Goal: Information Seeking & Learning: Understand process/instructions

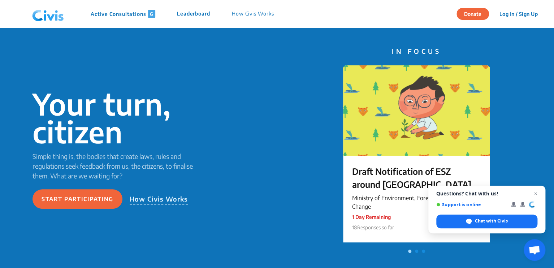
scroll to position [19, 0]
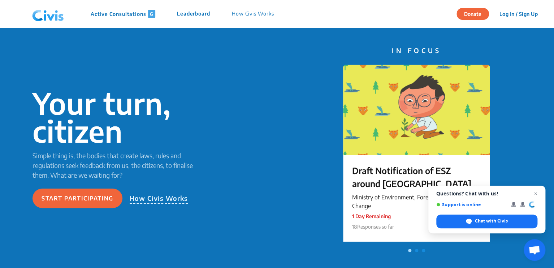
click at [207, 160] on div "IN FOCUS Draft Notification of ESZ around [GEOGRAPHIC_DATA] in [GEOGRAPHIC_DATA…" at bounding box center [350, 149] width 293 height 207
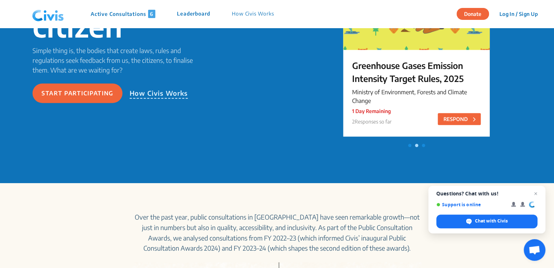
scroll to position [0, 0]
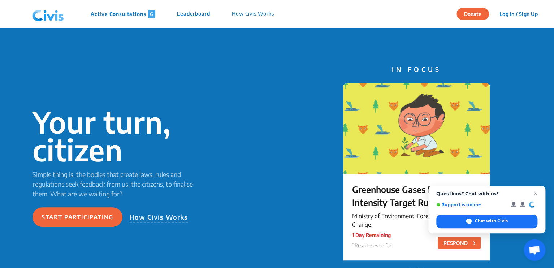
click at [189, 11] on p "Leaderboard" at bounding box center [193, 14] width 33 height 8
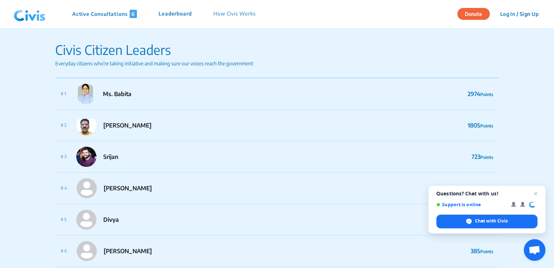
click at [242, 17] on p "How Civis Works" at bounding box center [234, 14] width 42 height 8
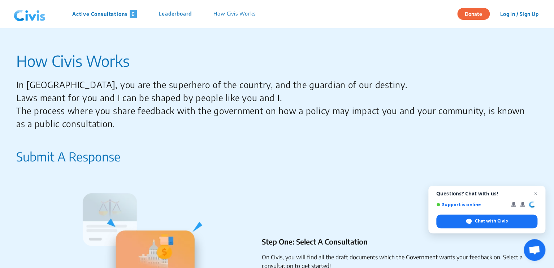
click at [89, 95] on p "In [GEOGRAPHIC_DATA], you are the superhero of the country, and the guardian of…" at bounding box center [274, 104] width 516 height 52
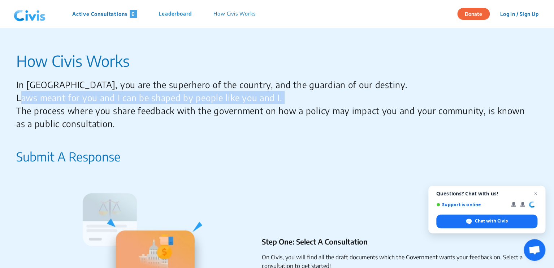
click at [89, 95] on p "In [GEOGRAPHIC_DATA], you are the superhero of the country, and the guardian of…" at bounding box center [274, 104] width 516 height 52
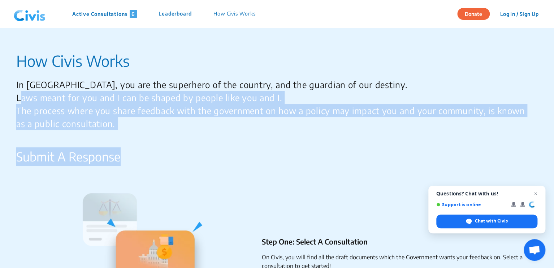
drag, startPoint x: 89, startPoint y: 95, endPoint x: 94, endPoint y: 144, distance: 49.0
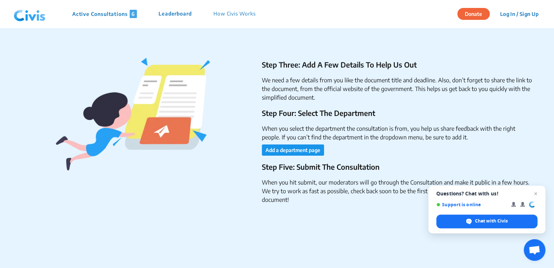
scroll to position [1237, 0]
